Goal: Information Seeking & Learning: Check status

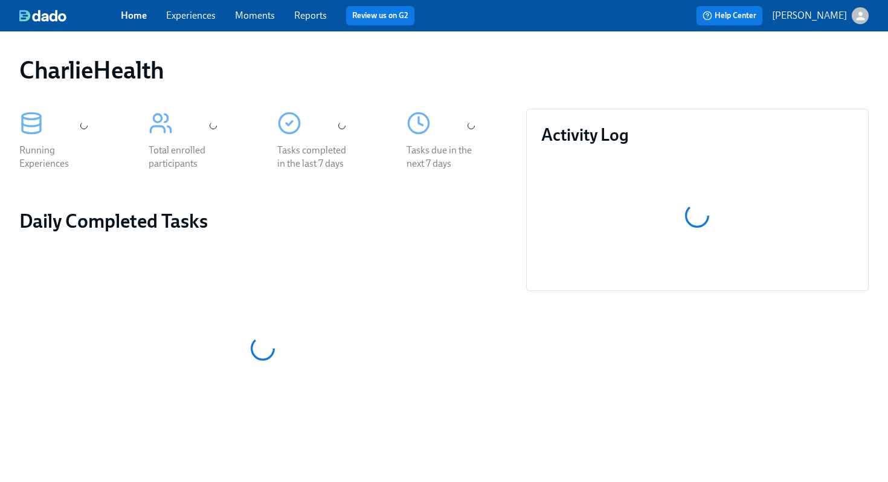
click at [178, 18] on link "Experiences" at bounding box center [191, 15] width 50 height 11
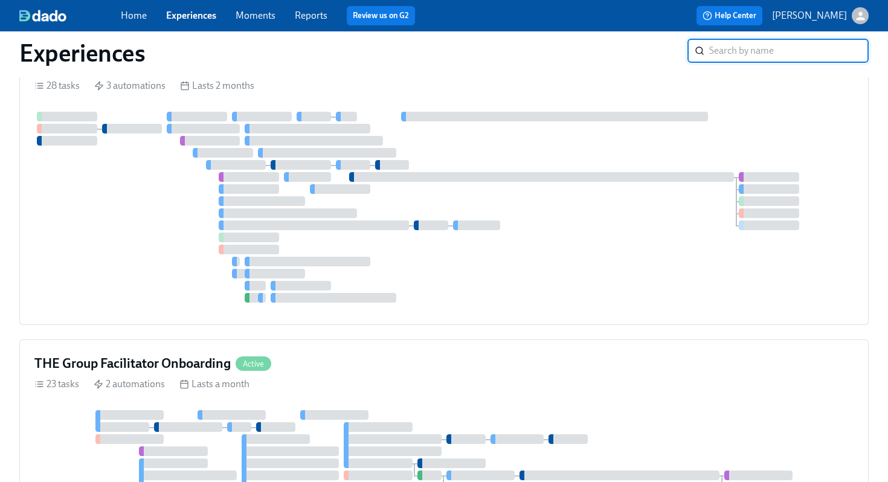
scroll to position [812, 0]
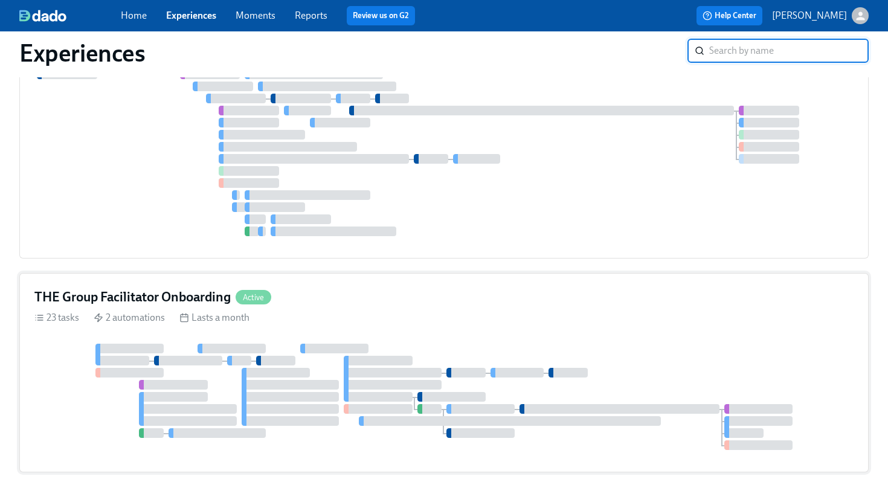
click at [132, 288] on h4 "THE Group Facilitator Onboarding" at bounding box center [132, 297] width 196 height 18
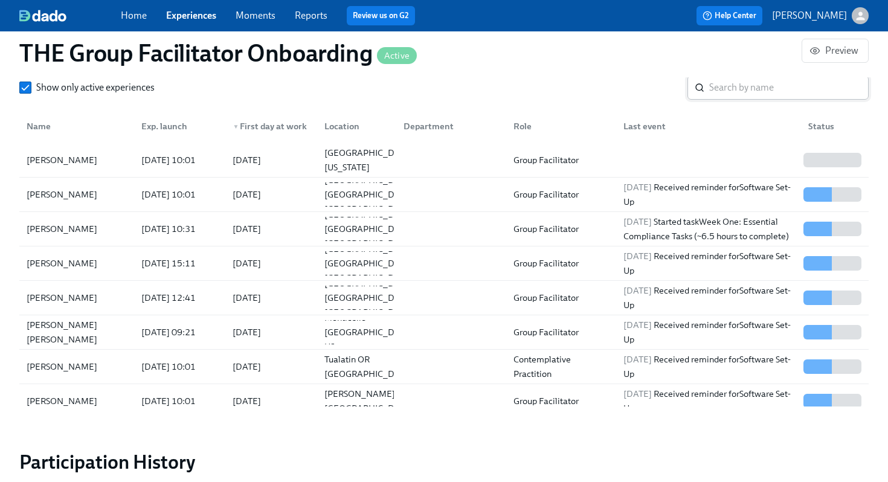
click at [745, 91] on input "search" at bounding box center [790, 88] width 160 height 24
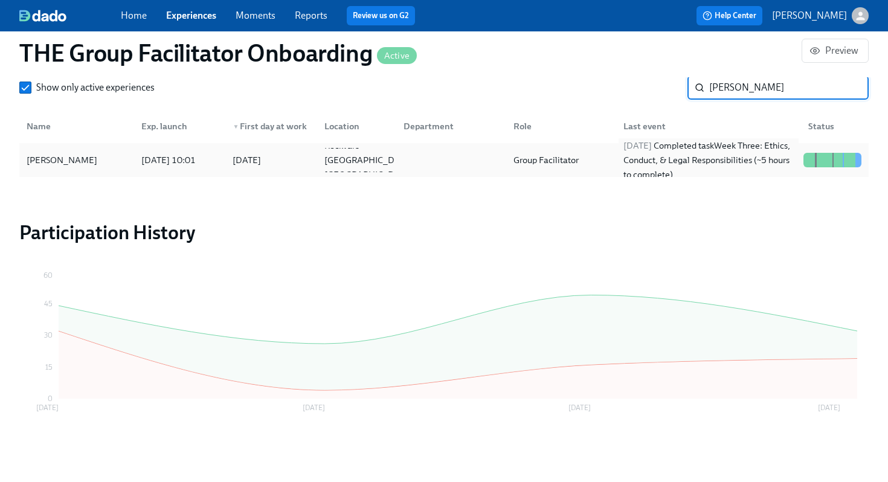
click at [661, 154] on div "2025/08/17 Completed task Week Three: Ethics, Conduct, & Legal Responsibilities…" at bounding box center [709, 160] width 180 height 44
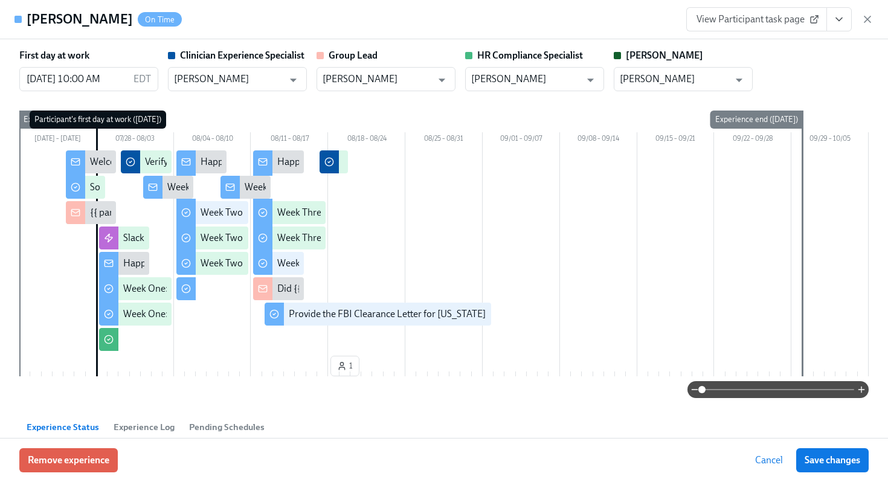
click at [837, 26] on button "View task page" at bounding box center [839, 19] width 25 height 24
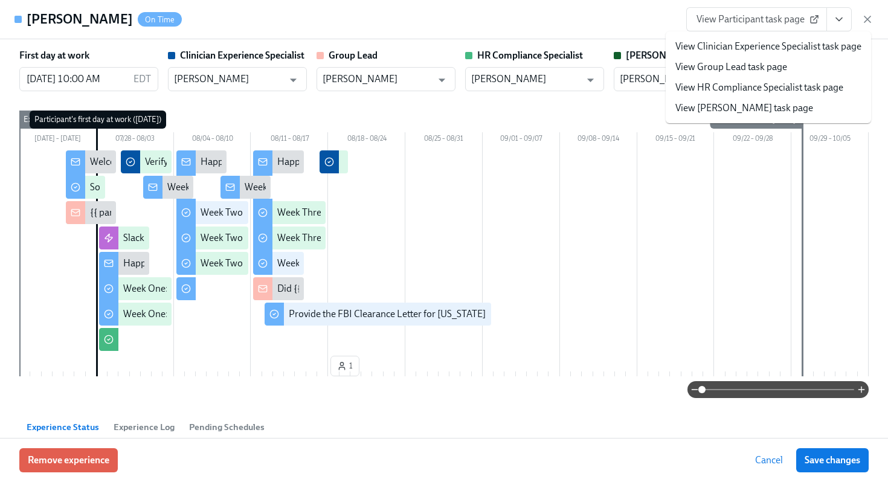
click at [776, 91] on link "View HR Compliance Specialist task page" at bounding box center [760, 87] width 168 height 13
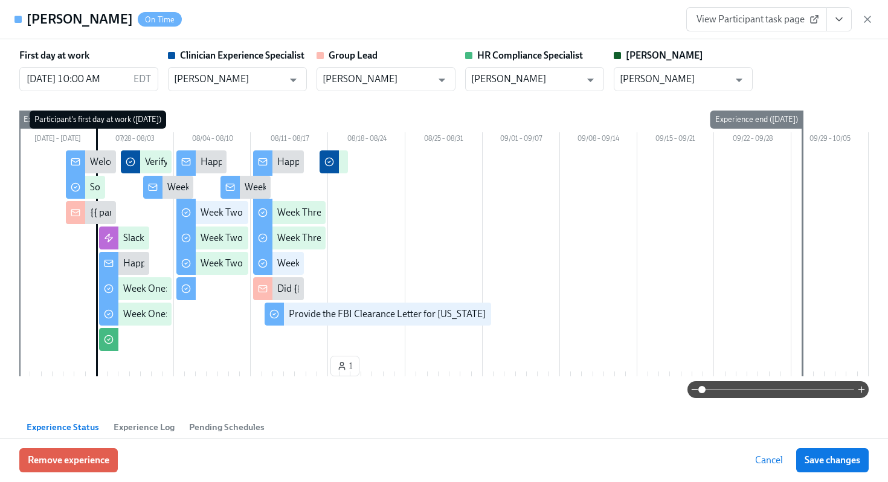
scroll to position [1134, 0]
click at [865, 17] on icon "button" at bounding box center [868, 19] width 6 height 6
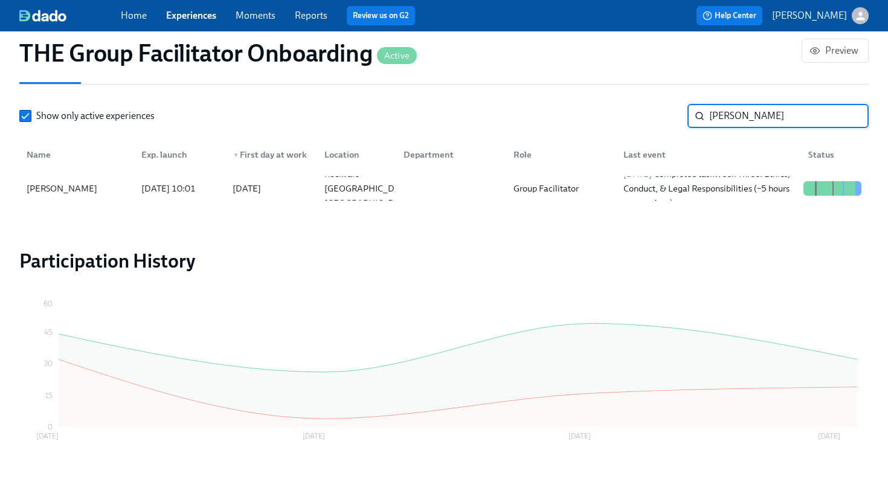
drag, startPoint x: 763, startPoint y: 118, endPoint x: 619, endPoint y: 112, distance: 144.6
click at [619, 112] on div "Show only active experiences Deric ​" at bounding box center [444, 116] width 850 height 24
type input "Ryan"
click at [441, 181] on div at bounding box center [449, 188] width 110 height 24
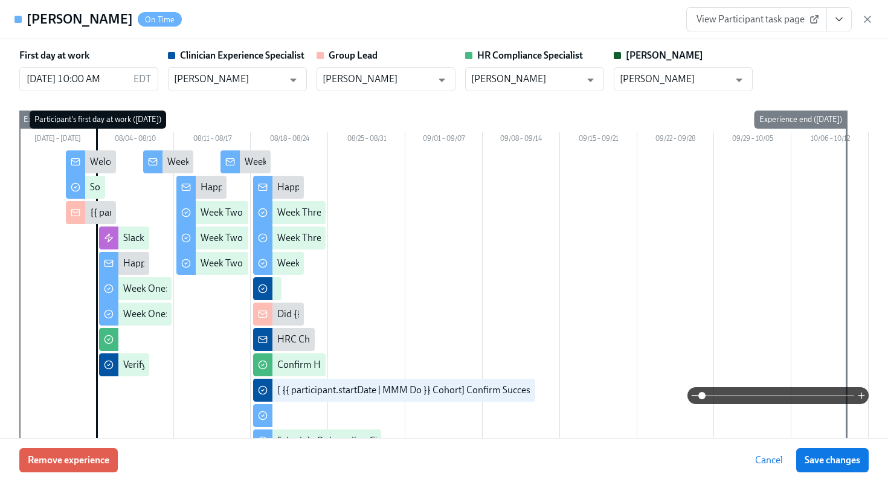
click at [838, 22] on icon "View task page" at bounding box center [839, 19] width 12 height 12
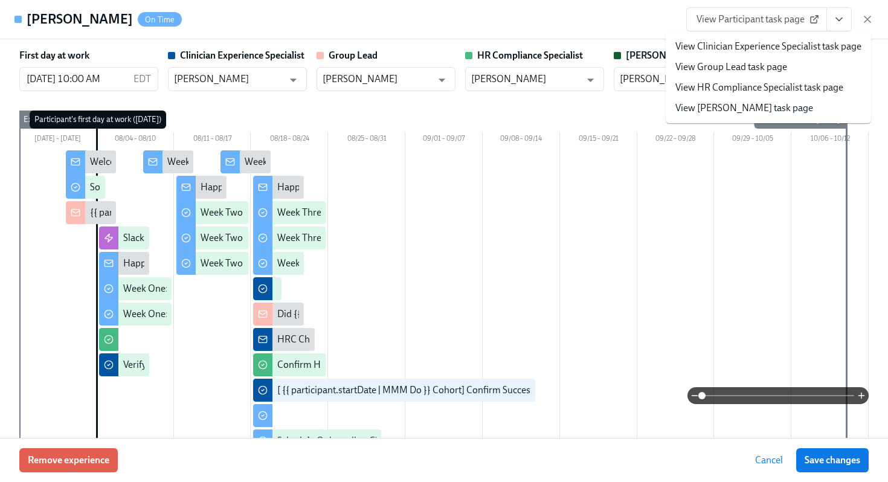
click at [786, 86] on link "View HR Compliance Specialist task page" at bounding box center [760, 87] width 168 height 13
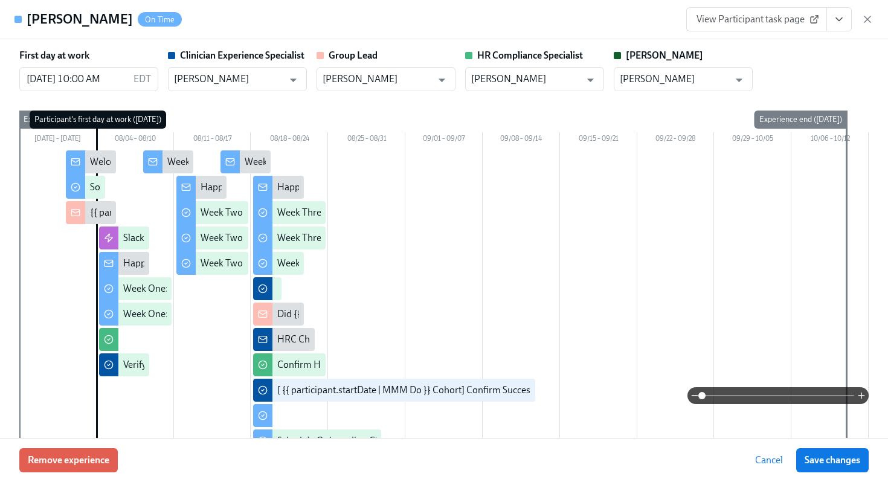
scroll to position [0, 19957]
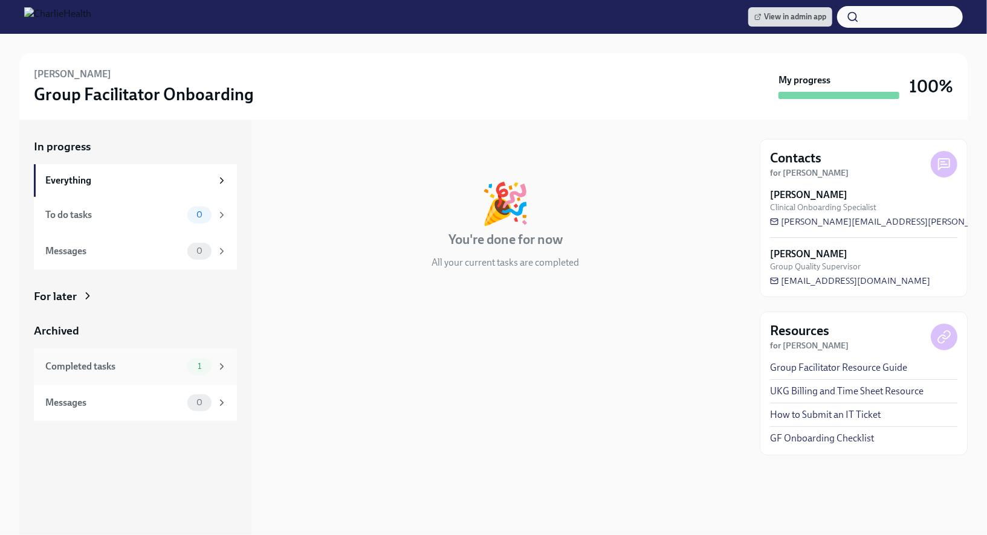
click at [104, 368] on div "Completed tasks" at bounding box center [113, 366] width 137 height 13
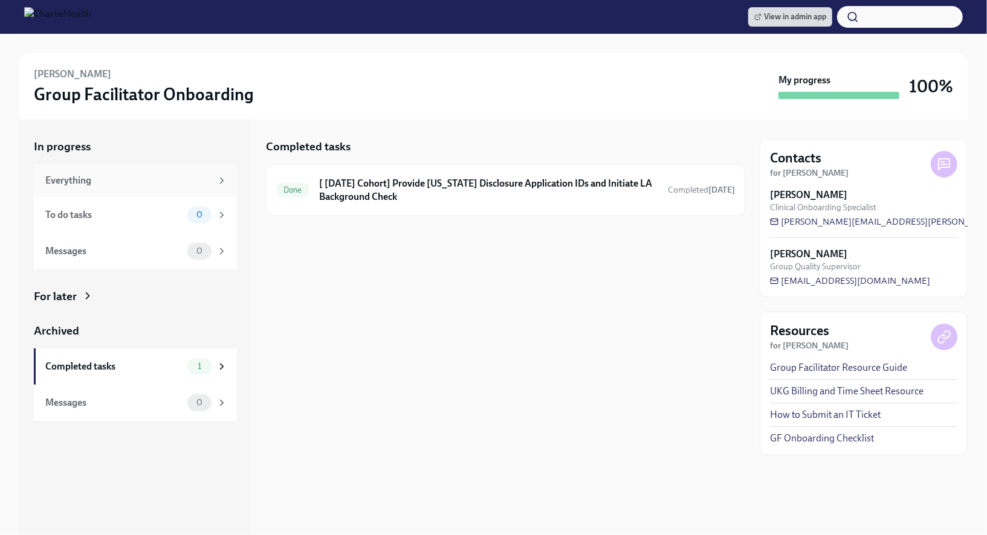
click at [144, 181] on div "Everything" at bounding box center [128, 180] width 166 height 13
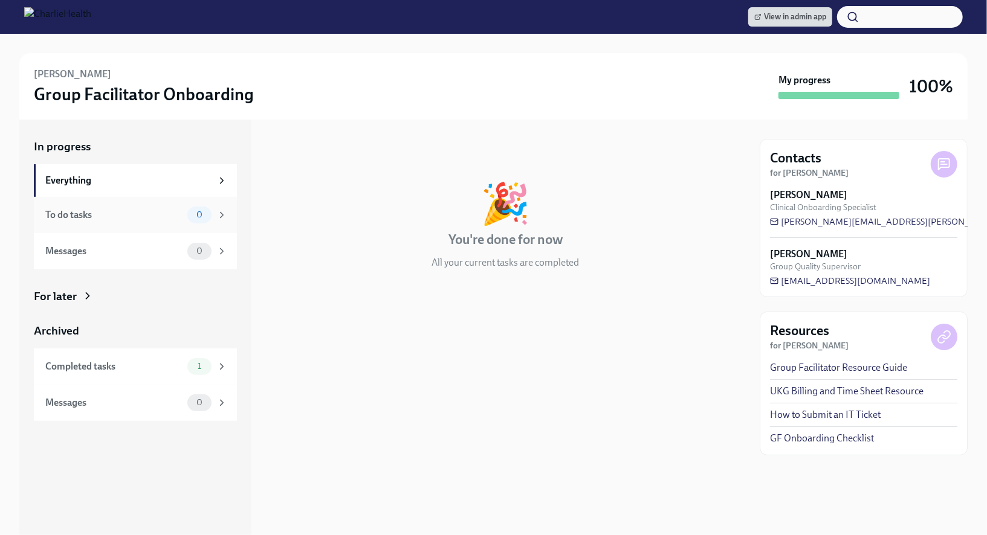
click at [147, 209] on div "To do tasks" at bounding box center [113, 215] width 137 height 13
click at [146, 247] on div "Messages" at bounding box center [113, 251] width 137 height 13
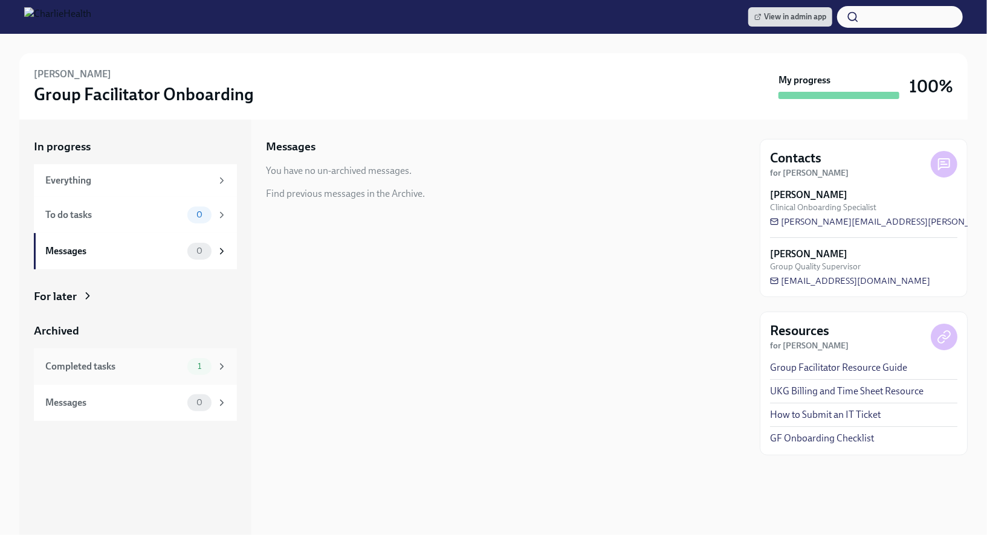
click at [125, 369] on div "Completed tasks" at bounding box center [113, 366] width 137 height 13
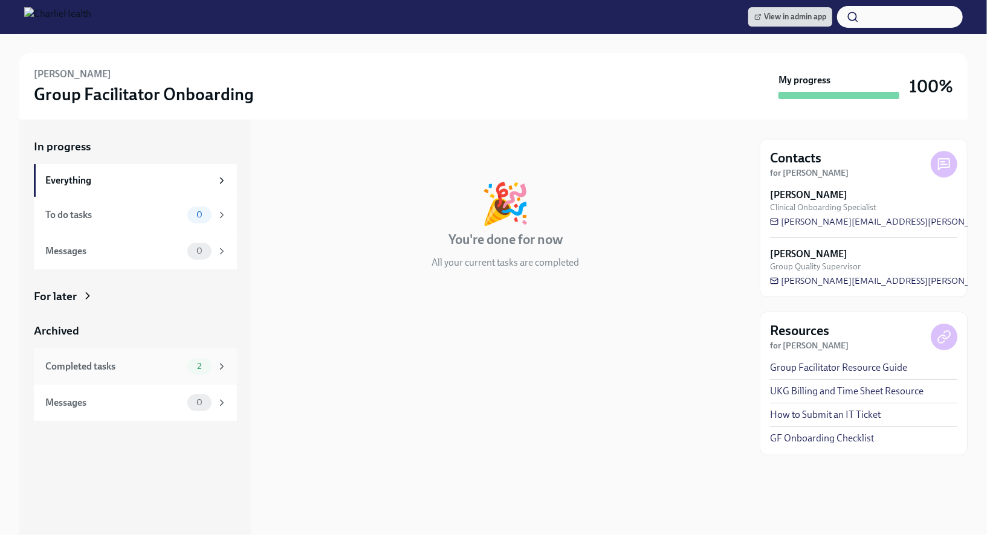
click at [128, 364] on div "Completed tasks" at bounding box center [113, 366] width 137 height 13
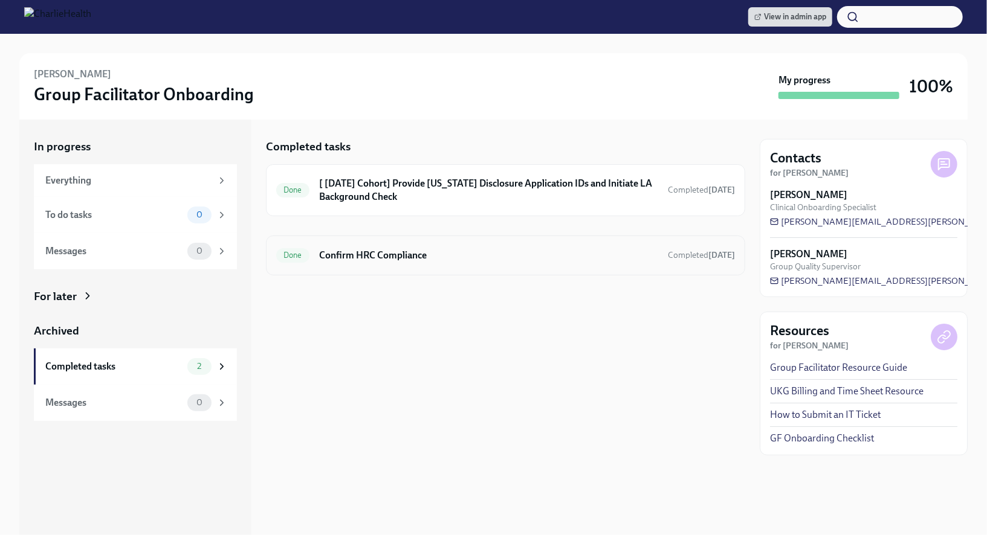
click at [404, 254] on h6 "Confirm HRC Compliance" at bounding box center [488, 255] width 339 height 13
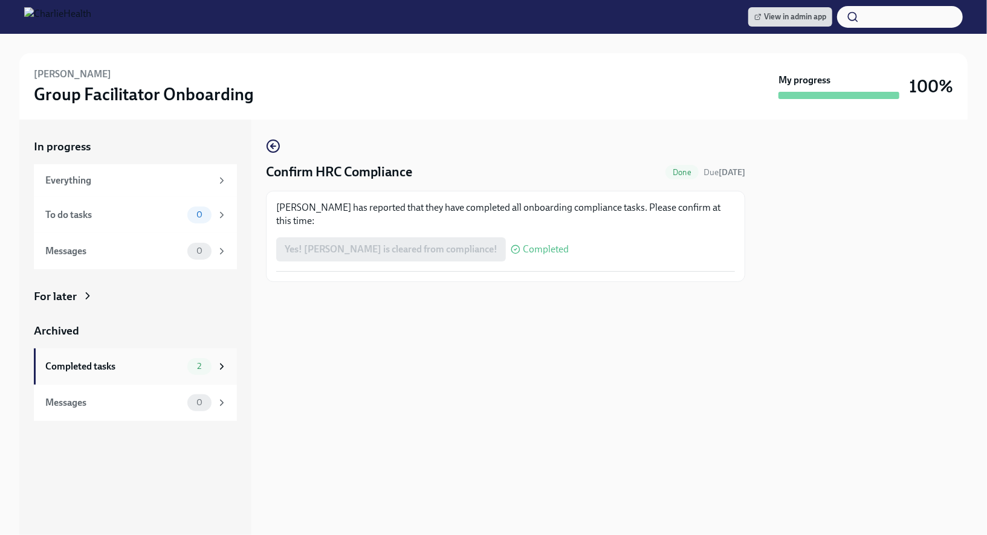
click at [150, 358] on div "Completed tasks 2" at bounding box center [136, 366] width 182 height 17
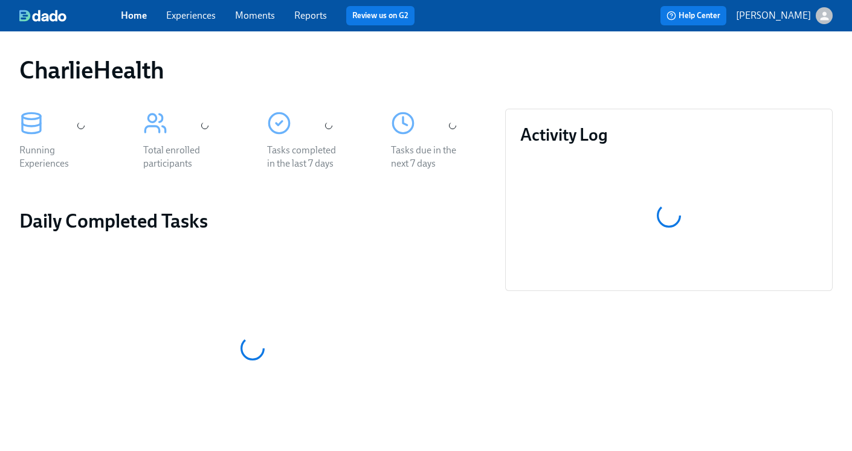
click at [197, 17] on link "Experiences" at bounding box center [191, 15] width 50 height 11
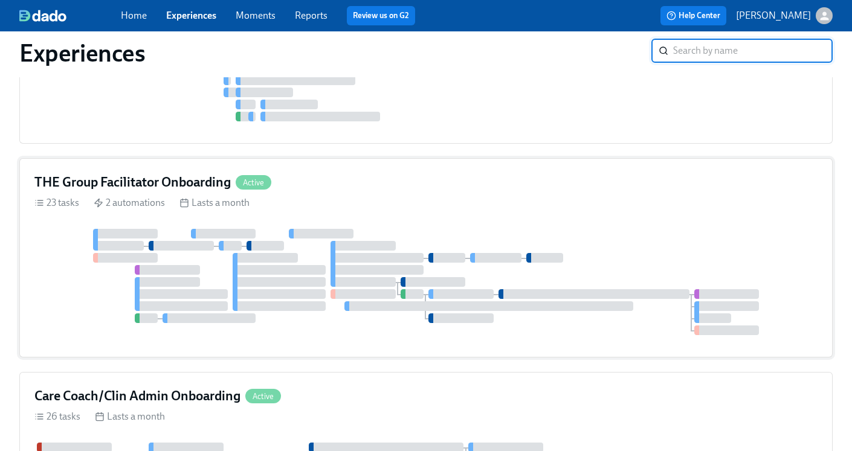
scroll to position [984, 0]
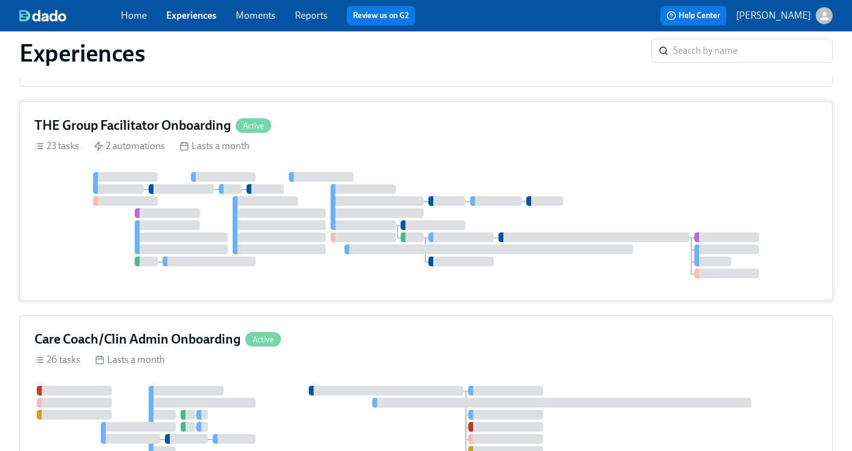
click at [134, 129] on h4 "THE Group Facilitator Onboarding" at bounding box center [132, 126] width 196 height 18
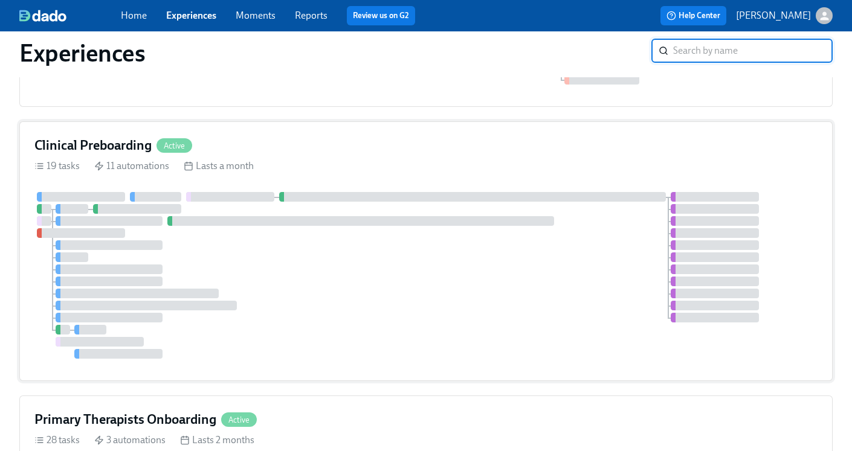
scroll to position [395, 0]
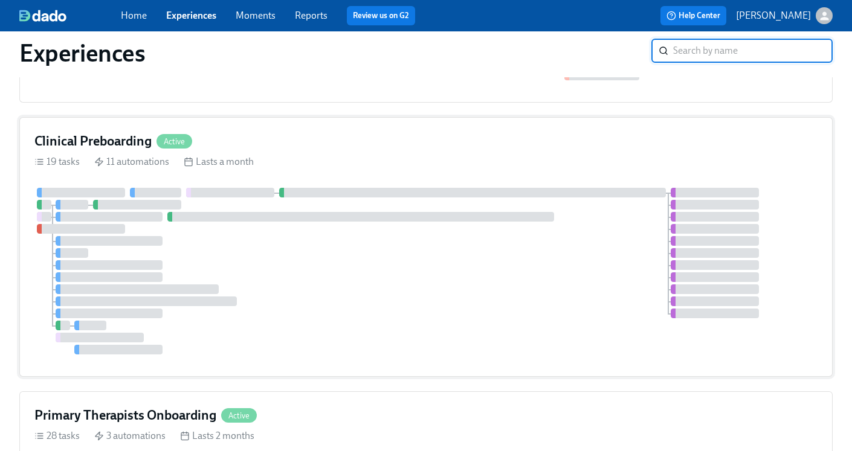
click at [127, 137] on h4 "Clinical Preboarding" at bounding box center [92, 141] width 117 height 18
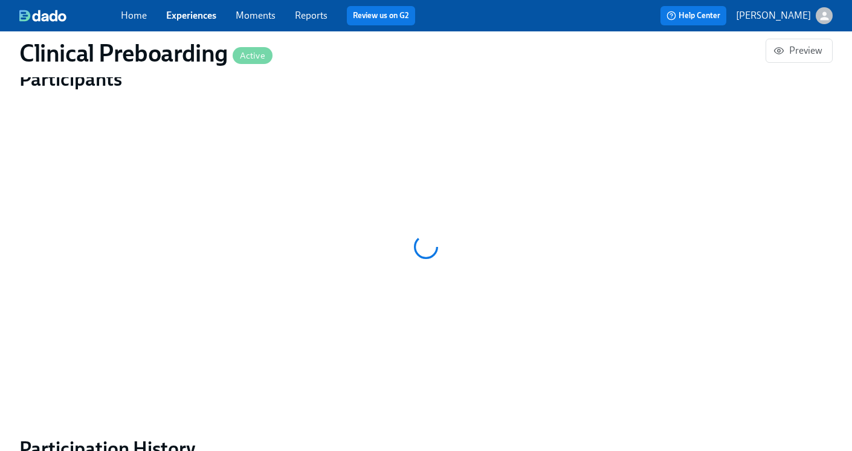
scroll to position [1091, 0]
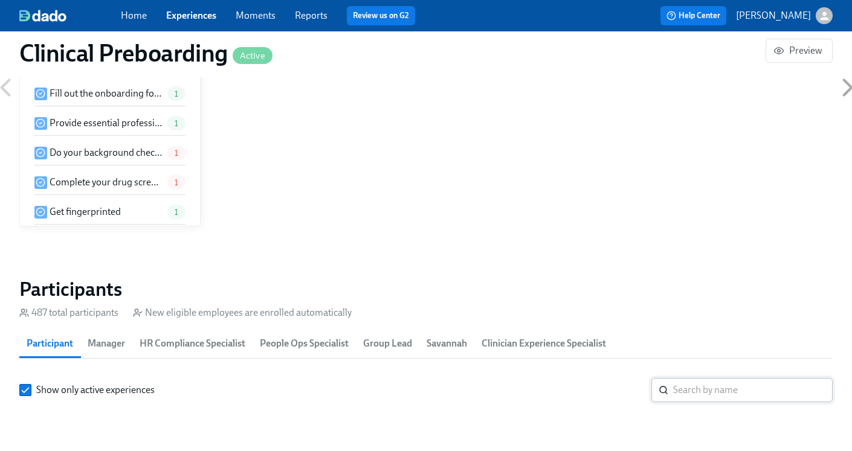
click at [685, 378] on input "search" at bounding box center [753, 390] width 160 height 24
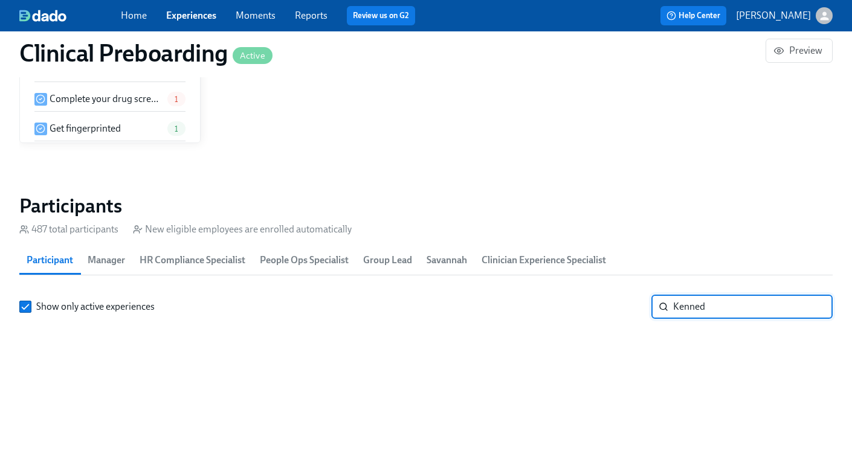
scroll to position [0, 16037]
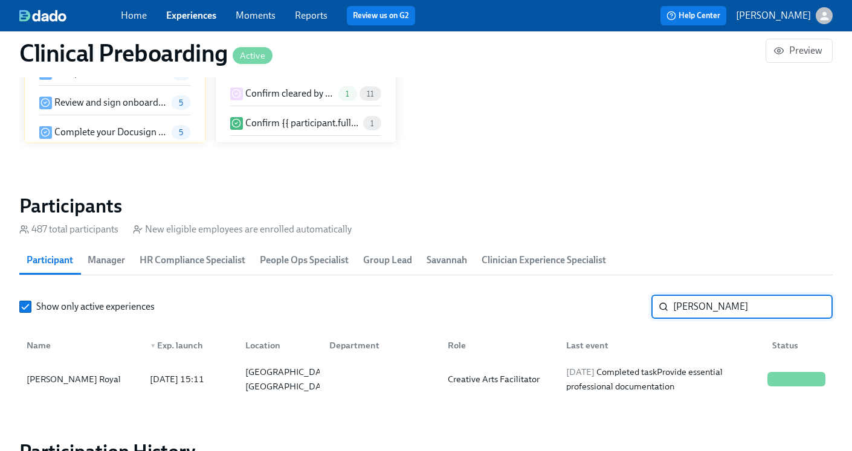
scroll to position [1261, 0]
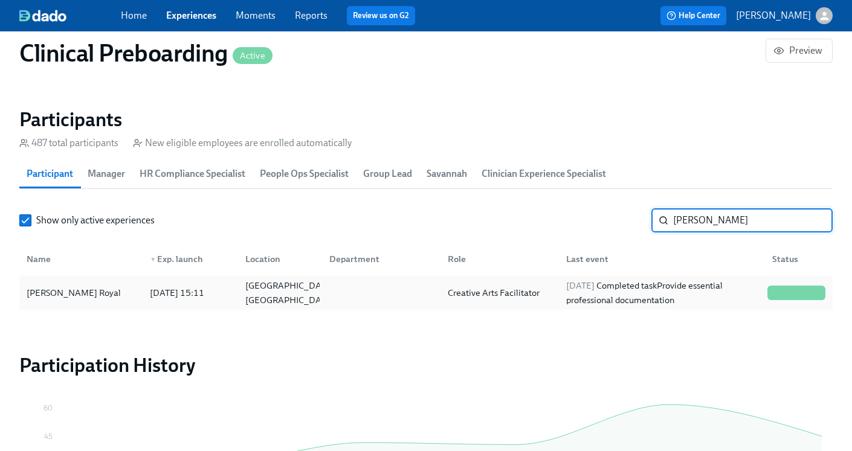
type input "[PERSON_NAME]"
click at [633, 303] on div "2025/08/18 Completed task Provide essential professional documentation" at bounding box center [661, 293] width 201 height 29
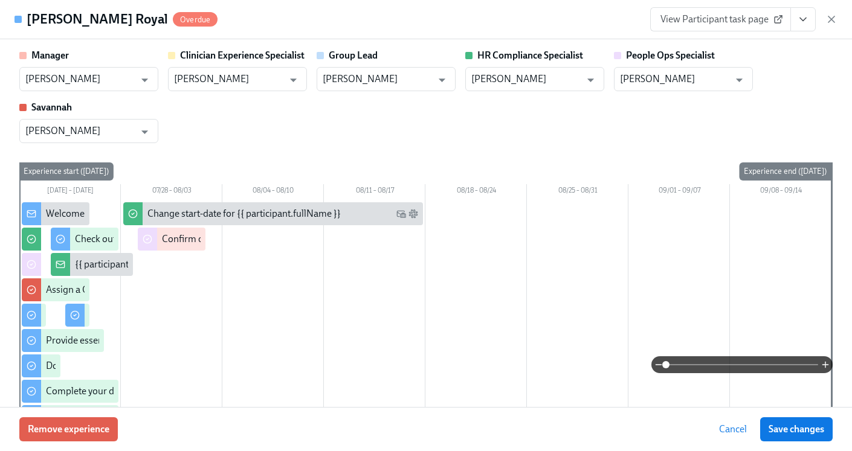
click at [798, 25] on icon "View task page" at bounding box center [803, 19] width 12 height 12
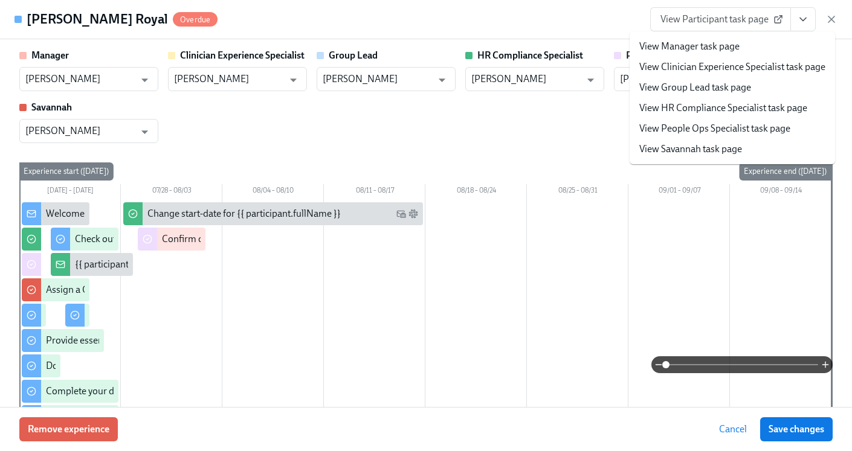
click at [728, 103] on link "View HR Compliance Specialist task page" at bounding box center [723, 108] width 168 height 13
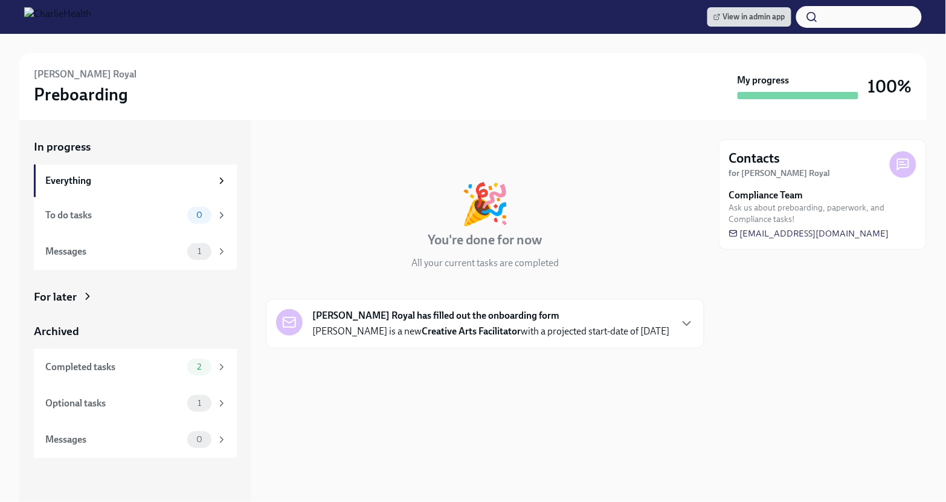
click at [401, 320] on strong "[PERSON_NAME] Royal has filled out the onboarding form" at bounding box center [435, 315] width 247 height 13
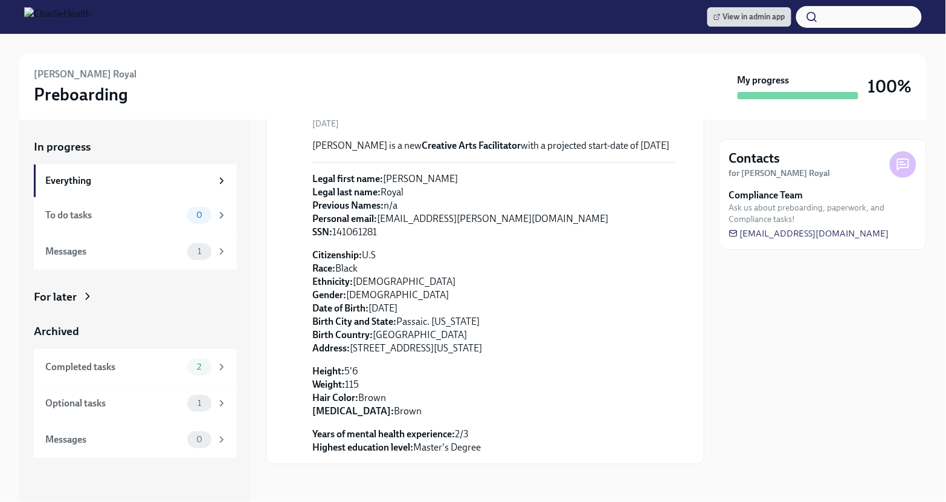
scroll to position [179, 0]
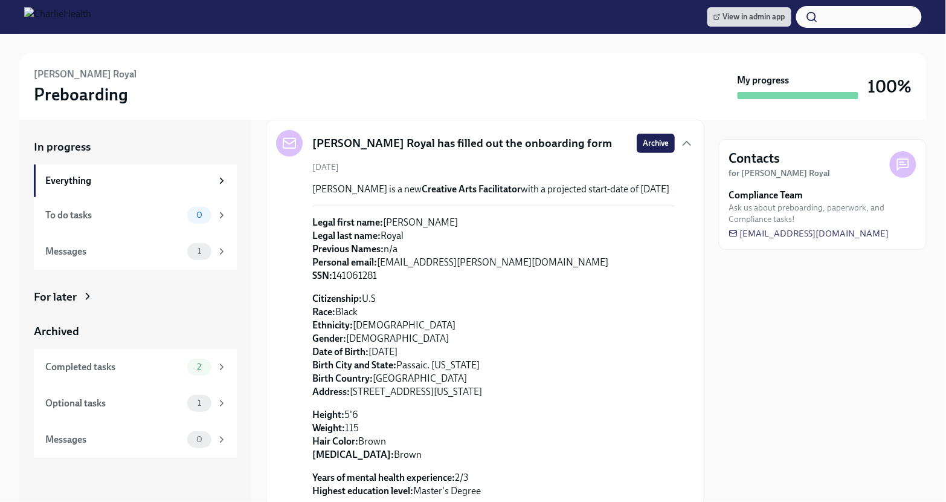
click at [360, 213] on div "[PERSON_NAME] is a new Creative Arts Facilitator with a projected start-date of…" at bounding box center [493, 340] width 363 height 315
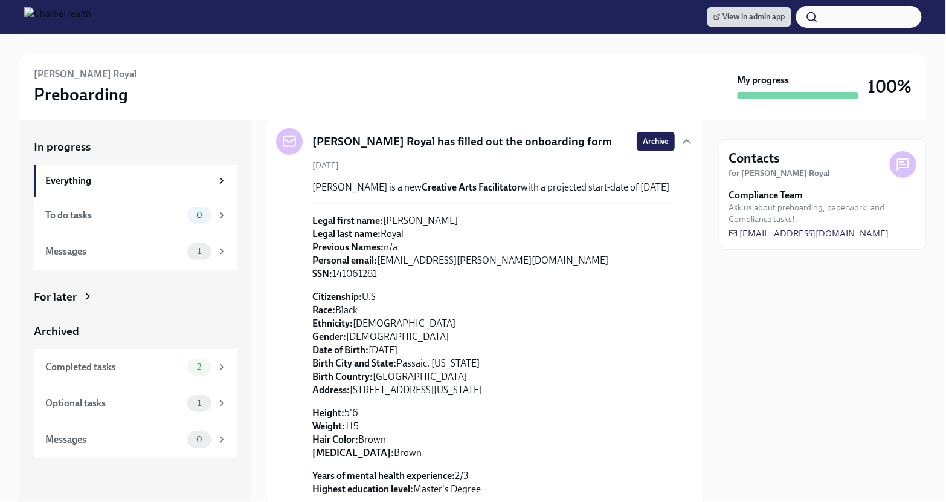
scroll to position [181, 0]
